Goal: Contribute content

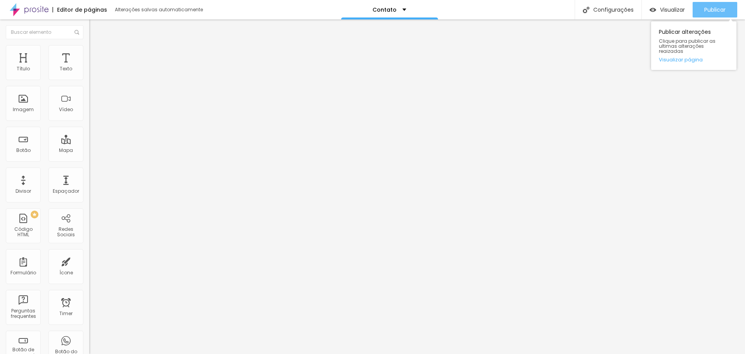
click at [721, 11] on span "Publicar" at bounding box center [714, 10] width 21 height 6
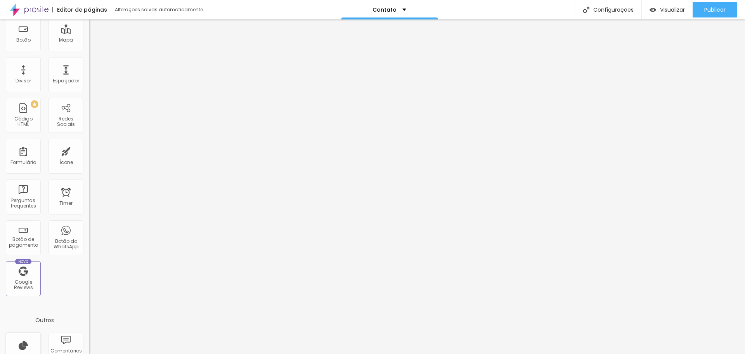
scroll to position [170, 0]
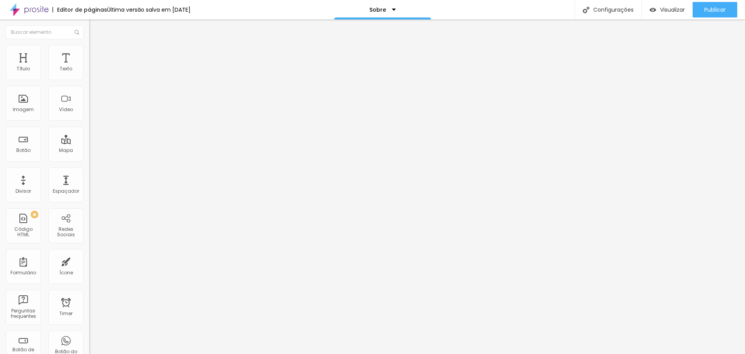
click at [89, 296] on button "+ Adicionar Icone" at bounding box center [113, 300] width 49 height 8
click at [89, 50] on li "Estilo" at bounding box center [133, 49] width 89 height 8
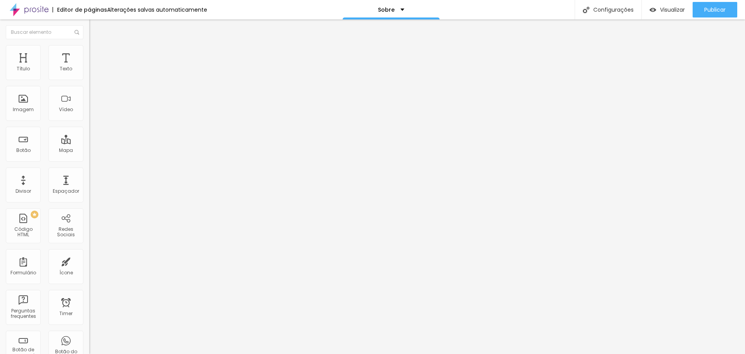
click at [89, 53] on li "Avançado" at bounding box center [133, 57] width 89 height 8
click at [89, 52] on li "Estilo" at bounding box center [133, 49] width 89 height 8
click at [96, 46] on span "Conteúdo" at bounding box center [108, 42] width 24 height 7
click at [89, 296] on button "+ Adicionar Icone" at bounding box center [113, 300] width 49 height 8
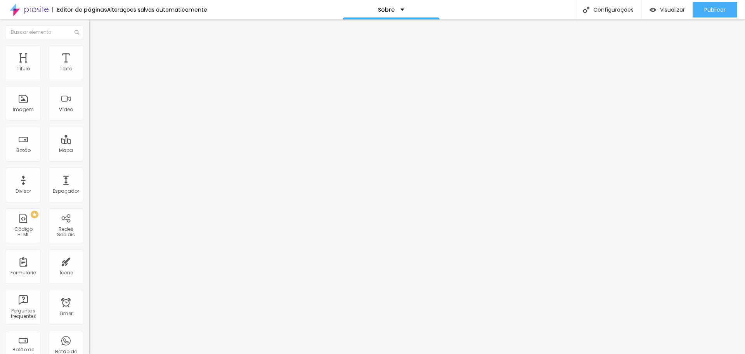
drag, startPoint x: 41, startPoint y: 142, endPoint x: 7, endPoint y: 145, distance: 33.9
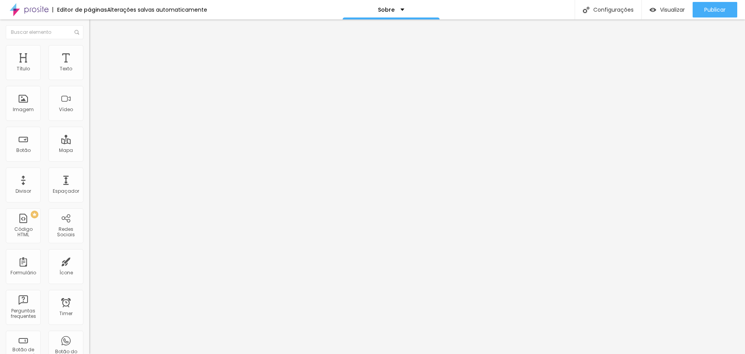
paste input "[DOMAIN_NAME][URL]"
type input "[URL][DOMAIN_NAME]"
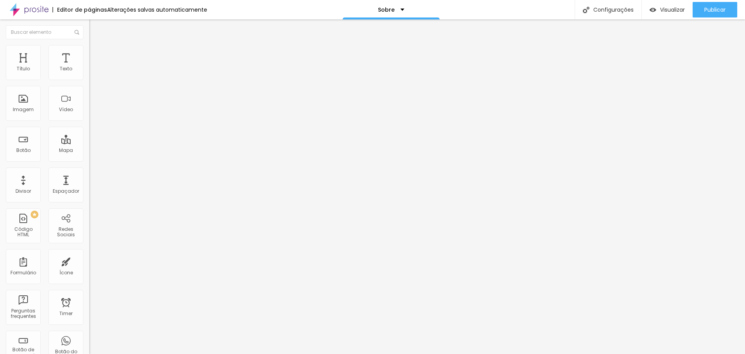
click at [89, 234] on div "Editar Redes Sociais Conteúdo Estilo Avançado Instagram Rede social Instagram E…" at bounding box center [133, 186] width 89 height 334
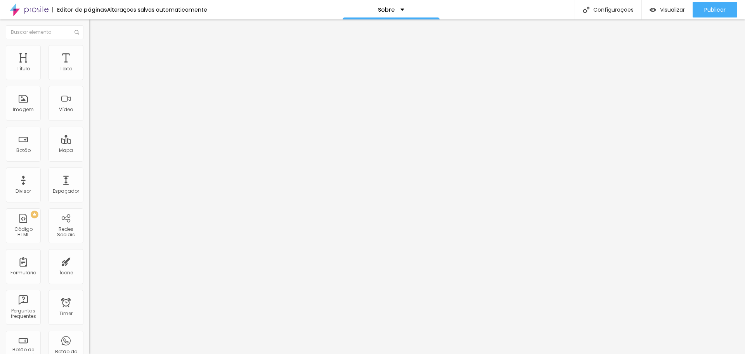
drag, startPoint x: 53, startPoint y: 158, endPoint x: 8, endPoint y: 159, distance: 45.0
paste input "[DOMAIN_NAME][URL]"
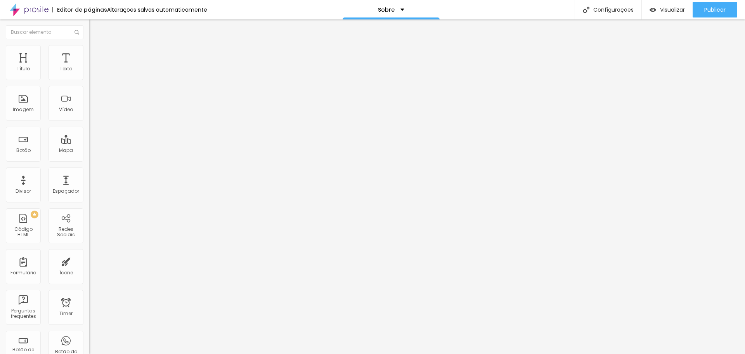
type input "[URL][DOMAIN_NAME]"
click at [89, 222] on div "Editar Redes Sociais Conteúdo Estilo Avançado Instagram Rede social Instagram E…" at bounding box center [133, 186] width 89 height 334
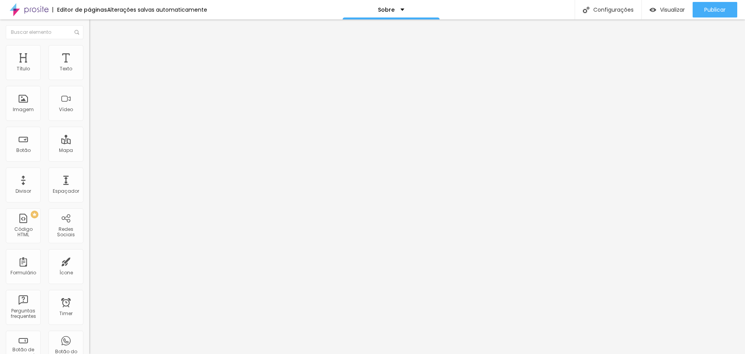
click at [89, 210] on div "Editar Redes Sociais Conteúdo Estilo Avançado Instagram Rede social Instagram E…" at bounding box center [133, 186] width 89 height 334
click at [699, 9] on button "Publicar" at bounding box center [715, 10] width 45 height 16
click at [95, 29] on img "button" at bounding box center [98, 28] width 6 height 6
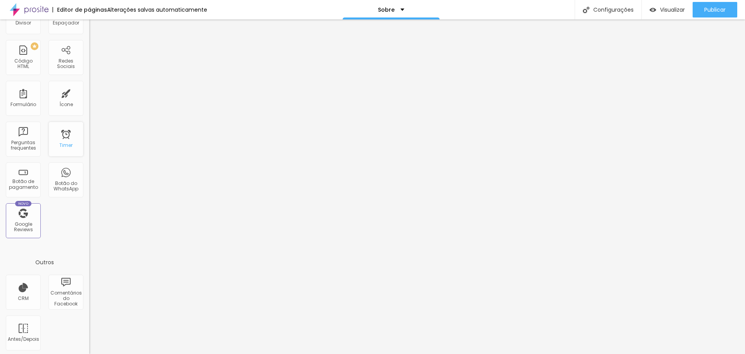
scroll to position [170, 0]
click at [20, 227] on div "Google Reviews" at bounding box center [23, 224] width 31 height 11
click at [24, 215] on div "Novo Google Reviews" at bounding box center [23, 218] width 35 height 35
click at [23, 222] on div "Google Reviews" at bounding box center [23, 224] width 31 height 11
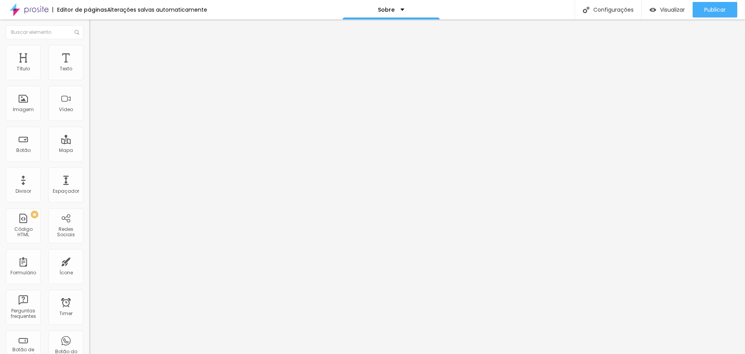
click at [89, 155] on input at bounding box center [142, 159] width 106 height 8
type input "B"
type input "[PERSON_NAME] fotografa"
click at [89, 155] on input "[PERSON_NAME] fotografa" at bounding box center [142, 159] width 106 height 8
click at [89, 162] on span "Procure o perfil da empresa pelo nome." at bounding box center [127, 167] width 76 height 11
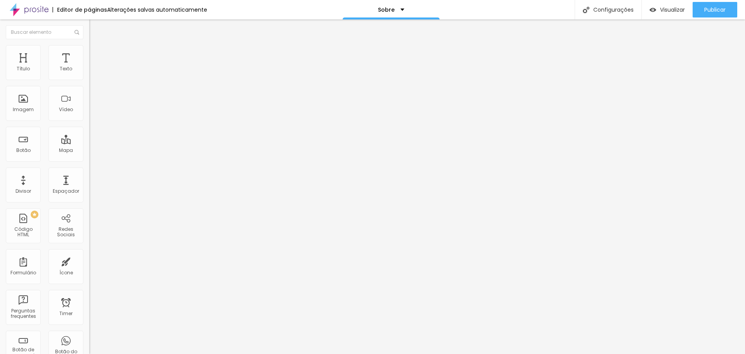
click at [89, 155] on input "[PERSON_NAME] fotografa" at bounding box center [142, 159] width 106 height 8
drag, startPoint x: 67, startPoint y: 82, endPoint x: 11, endPoint y: 86, distance: 56.0
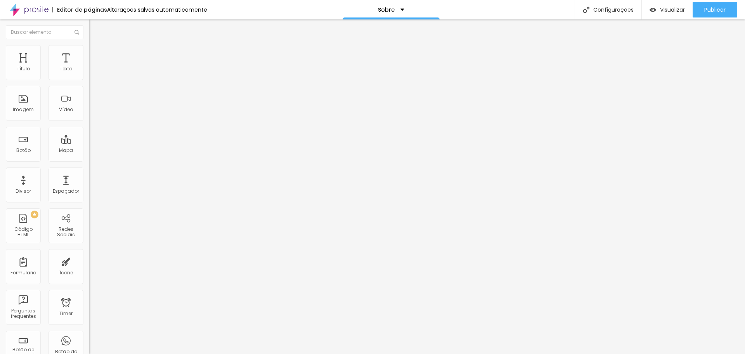
click at [89, 155] on input "[PERSON_NAME] fotografa" at bounding box center [142, 159] width 106 height 8
click at [95, 29] on img "button" at bounding box center [98, 28] width 6 height 6
click at [96, 53] on span "Estilo" at bounding box center [102, 50] width 12 height 7
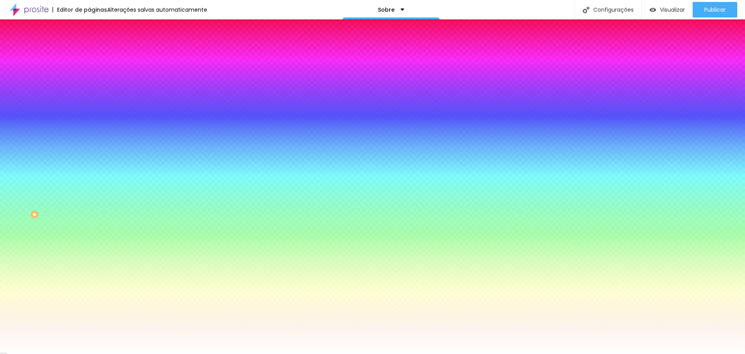
click at [96, 55] on span "Avançado" at bounding box center [109, 58] width 26 height 7
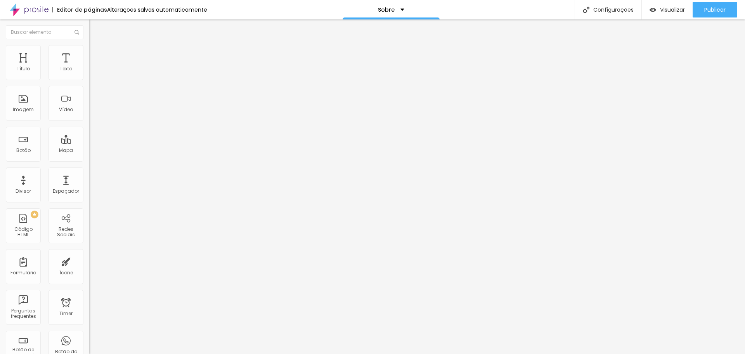
click at [96, 46] on span "Conteúdo" at bounding box center [108, 42] width 24 height 7
click at [89, 155] on input "[PERSON_NAME] fotografa" at bounding box center [142, 159] width 106 height 8
drag, startPoint x: 71, startPoint y: 85, endPoint x: 6, endPoint y: 85, distance: 64.8
click at [89, 155] on input "[PERSON_NAME] fotografa" at bounding box center [142, 159] width 106 height 8
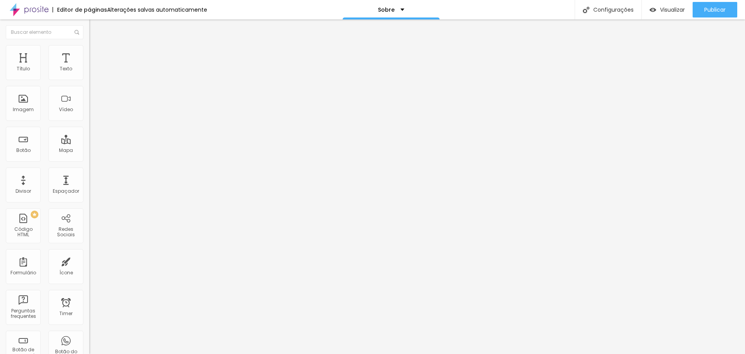
drag, startPoint x: 31, startPoint y: 84, endPoint x: 0, endPoint y: 84, distance: 31.0
click at [89, 84] on div "Encontre sua empresa biasantosfotografa Procure o perfil da empresa pelo nome. …" at bounding box center [133, 159] width 89 height 196
type input "[PERSON_NAME] fotografa"
click at [711, 12] on span "Publicar" at bounding box center [714, 10] width 21 height 6
